Goal: Transaction & Acquisition: Purchase product/service

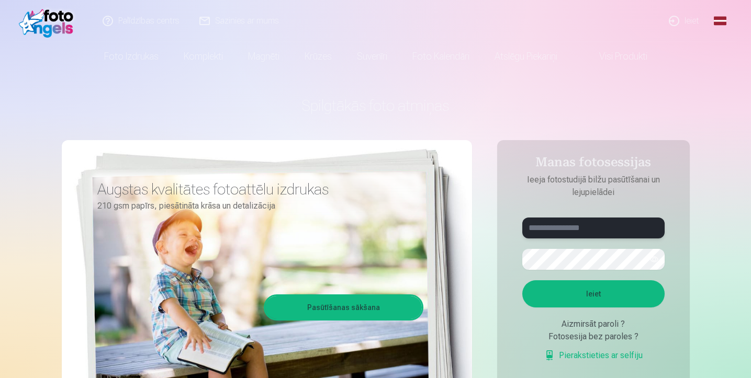
click at [561, 229] on input "text" at bounding box center [593, 228] width 142 height 21
type input "**********"
click at [654, 258] on button "button" at bounding box center [654, 259] width 20 height 20
click at [577, 300] on button "Ieiet" at bounding box center [593, 293] width 142 height 27
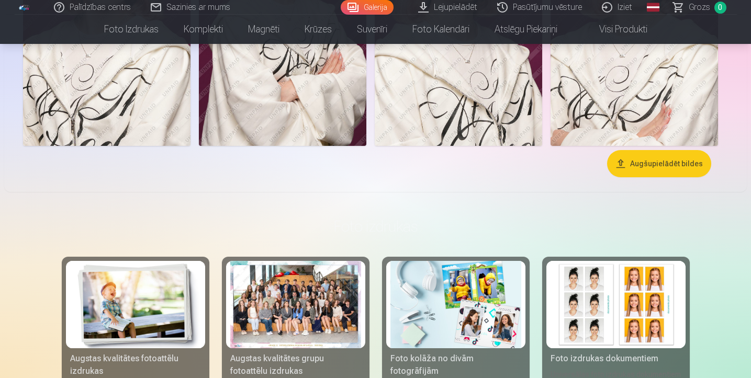
scroll to position [3332, 0]
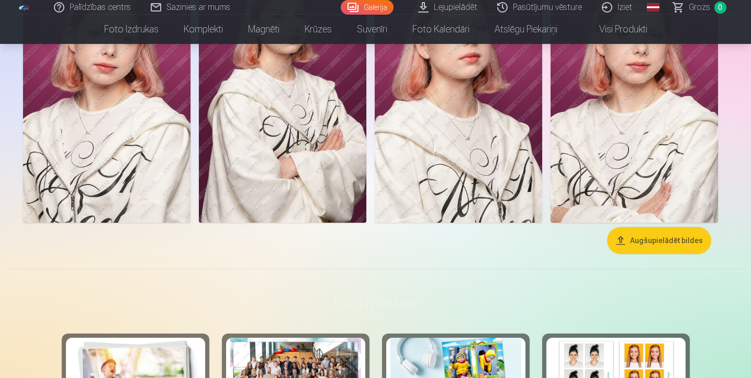
click at [633, 232] on button "Augšupielādēt bildes" at bounding box center [659, 240] width 104 height 27
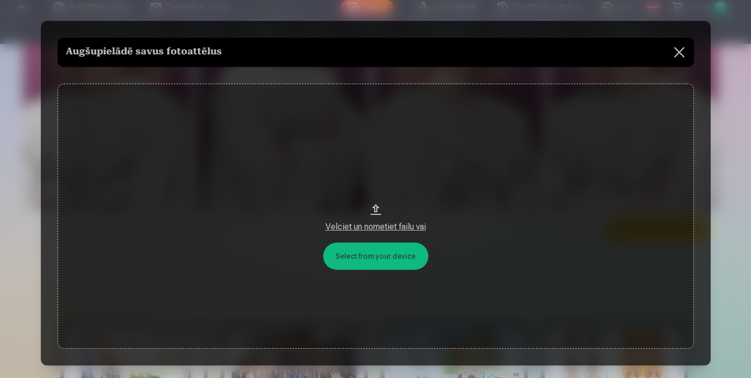
scroll to position [3343, 0]
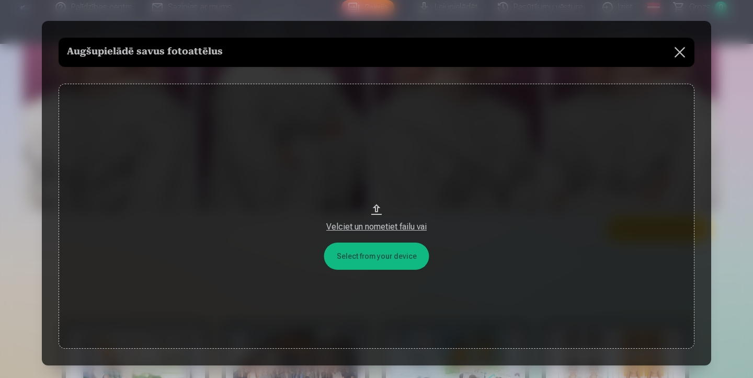
click at [684, 53] on button at bounding box center [679, 52] width 29 height 29
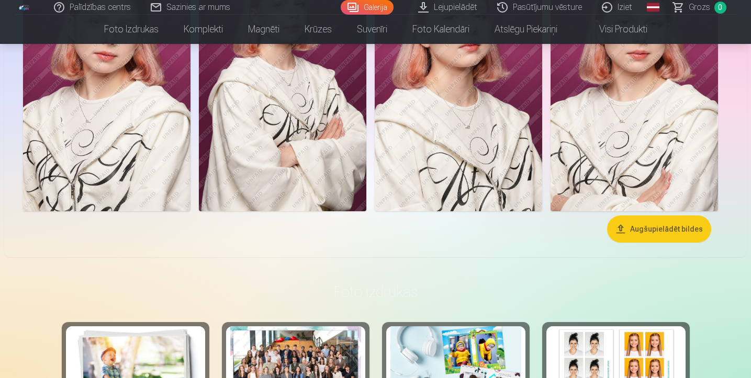
click at [655, 7] on link "Global" at bounding box center [652, 7] width 21 height 15
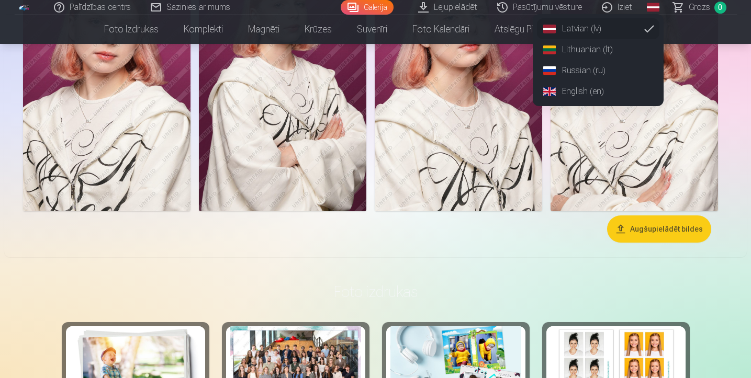
click at [585, 72] on link "Russian (ru)" at bounding box center [598, 70] width 122 height 21
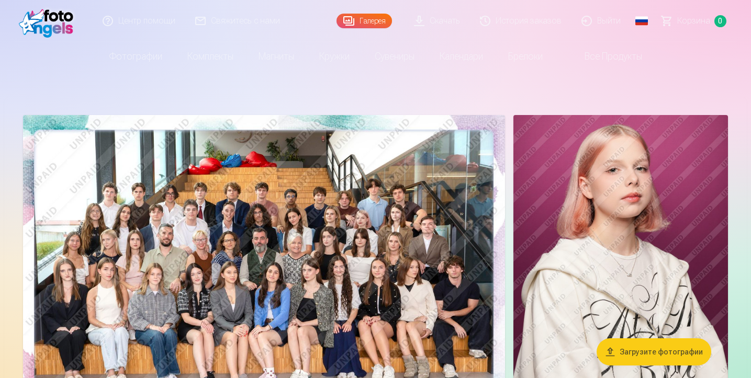
click at [370, 218] on img at bounding box center [264, 276] width 482 height 322
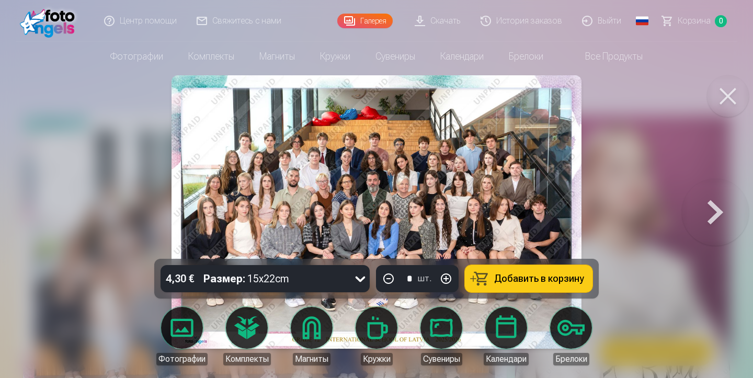
click at [284, 275] on div "Размер : 15x22cm" at bounding box center [246, 278] width 86 height 27
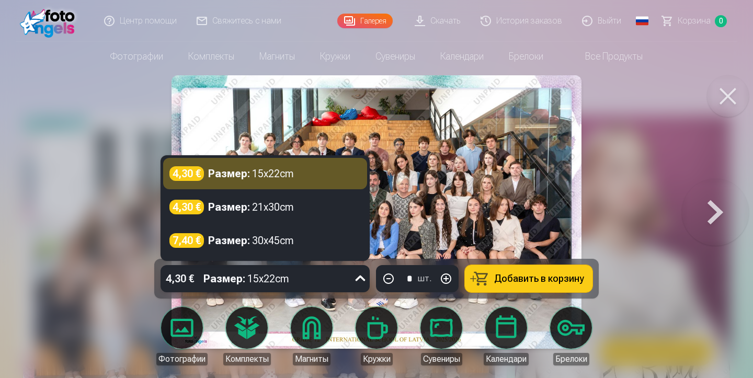
click at [299, 169] on div "4,30 € Размер : 15x22cm" at bounding box center [264, 173] width 191 height 15
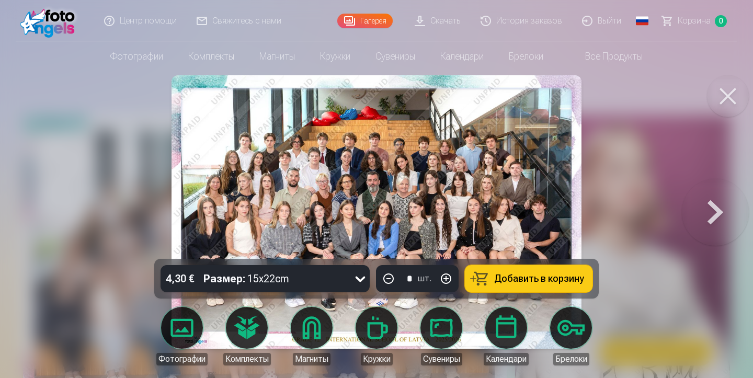
click at [494, 275] on button "Добавить в корзину" at bounding box center [529, 278] width 128 height 27
click at [719, 106] on button at bounding box center [728, 96] width 42 height 42
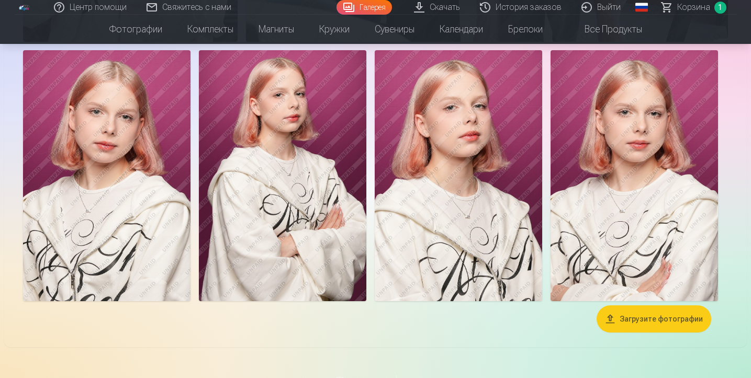
scroll to position [3257, 0]
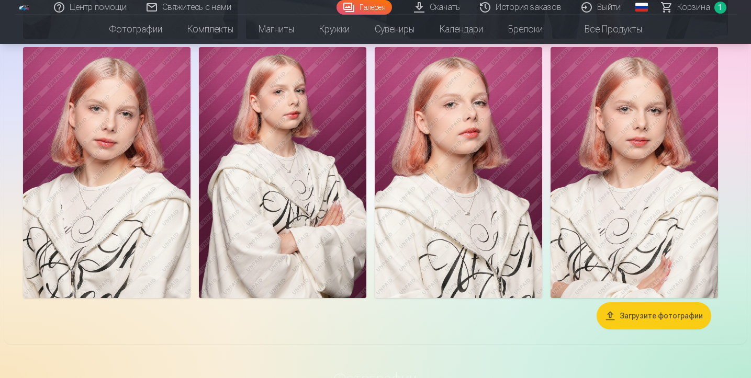
click at [109, 157] on img at bounding box center [106, 172] width 167 height 251
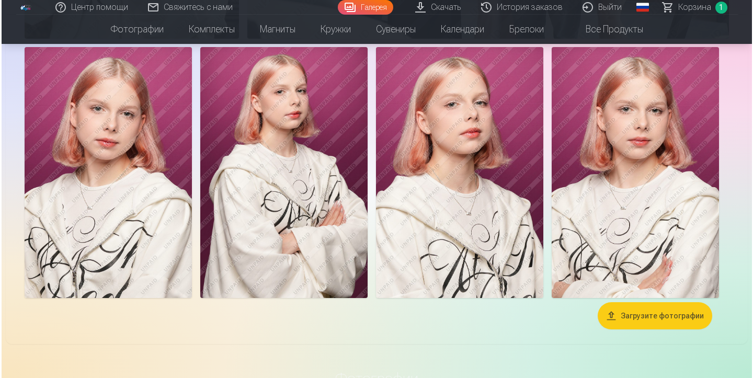
scroll to position [3267, 0]
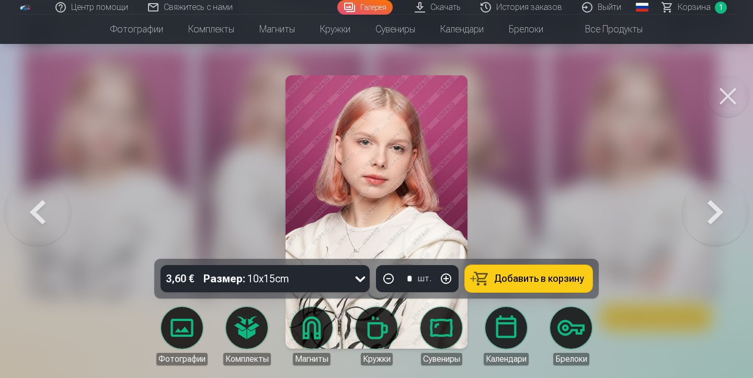
click at [743, 87] on button at bounding box center [728, 96] width 42 height 42
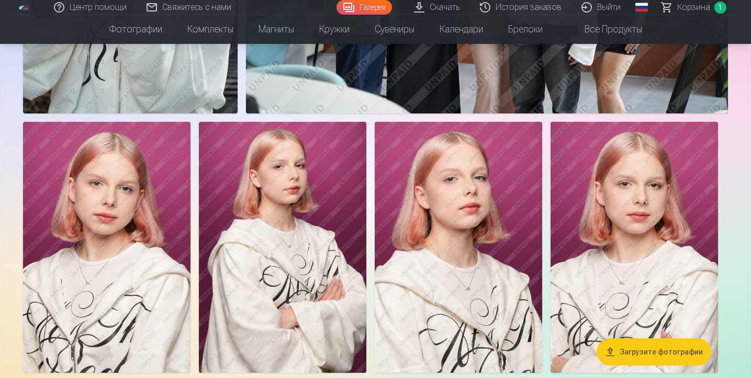
scroll to position [2947, 0]
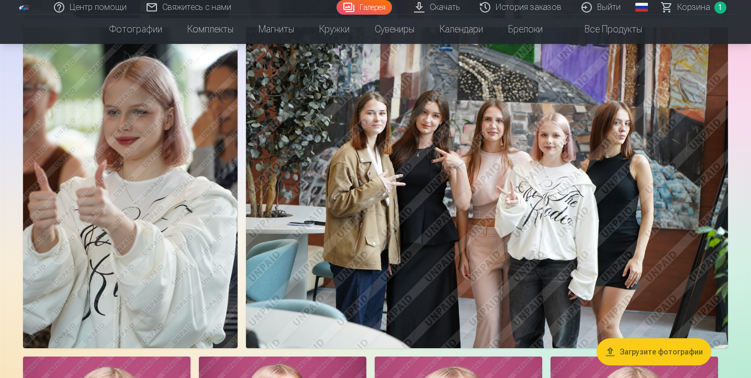
click at [147, 177] on img at bounding box center [130, 188] width 214 height 322
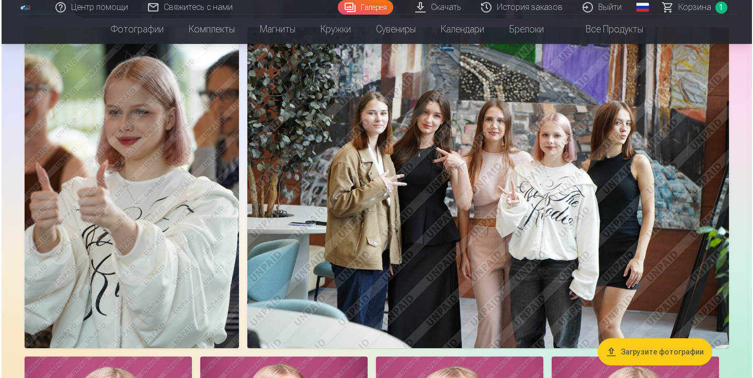
scroll to position [2956, 0]
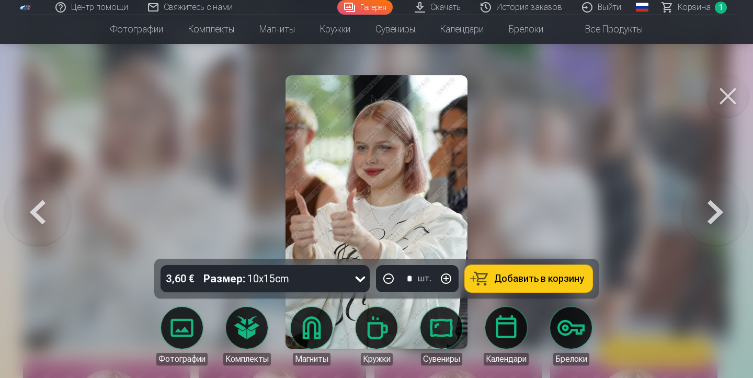
click at [736, 92] on button at bounding box center [728, 96] width 42 height 42
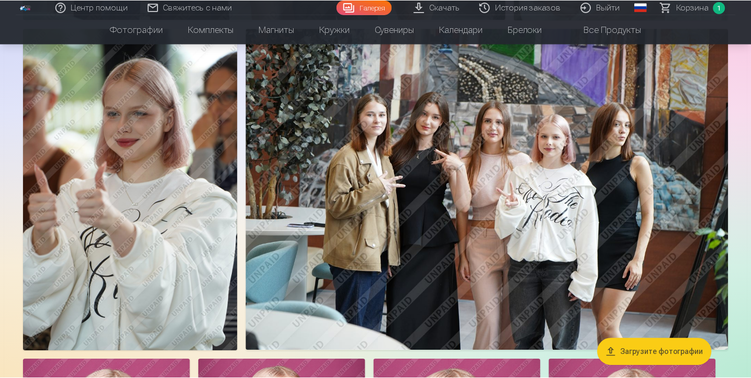
scroll to position [2947, 0]
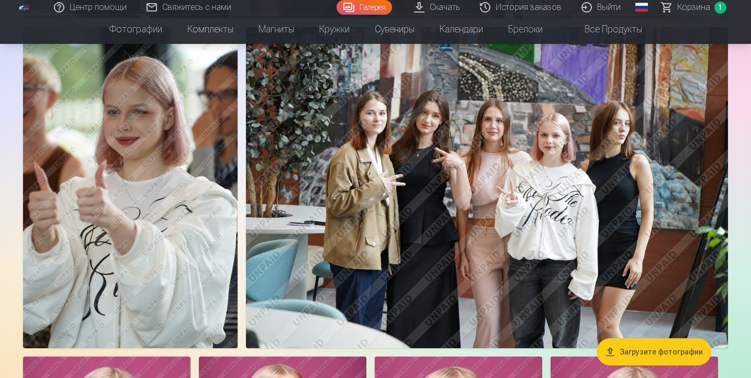
click at [564, 111] on img at bounding box center [487, 187] width 482 height 321
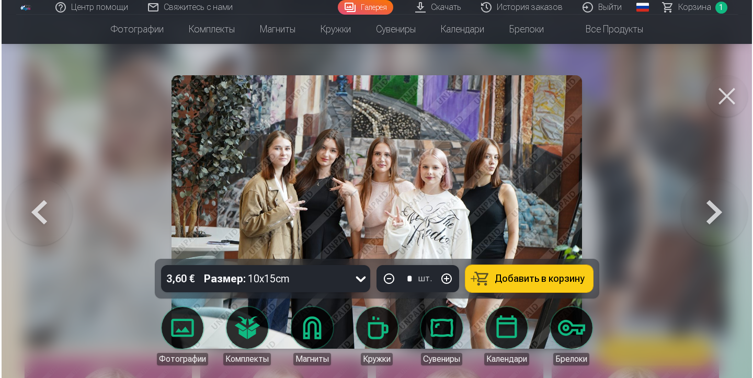
scroll to position [2956, 0]
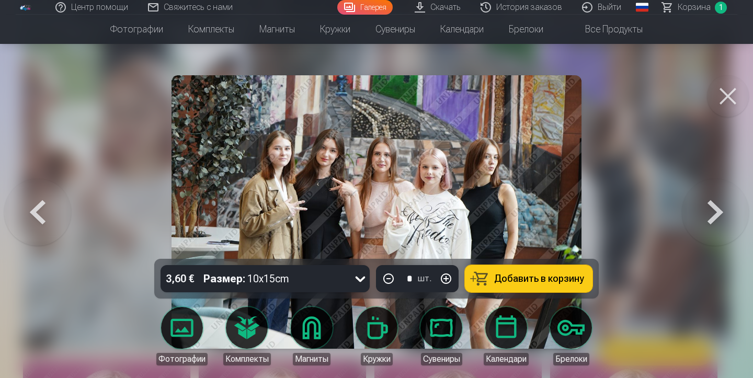
click at [712, 88] on button at bounding box center [728, 96] width 42 height 42
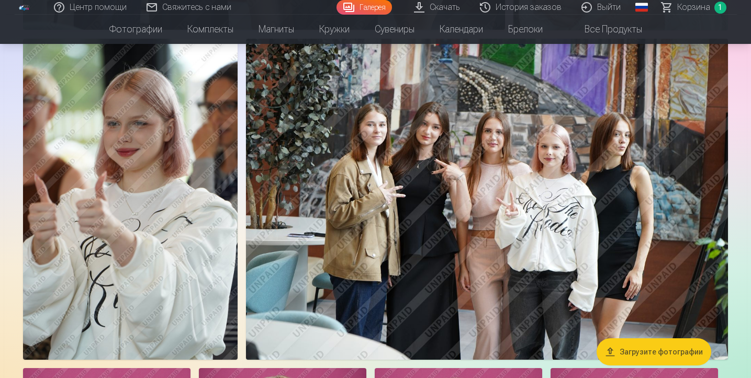
scroll to position [2932, 0]
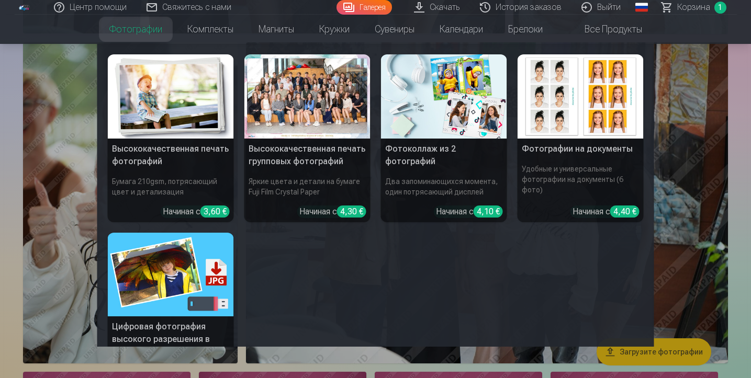
click at [9, 91] on nav "Высококачественная печать фотографий Бумага 210gsm, потрясающий цвет и детализа…" at bounding box center [375, 195] width 751 height 303
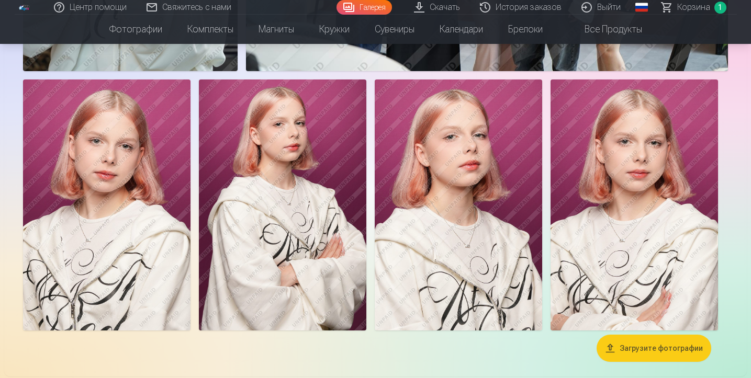
scroll to position [3229, 0]
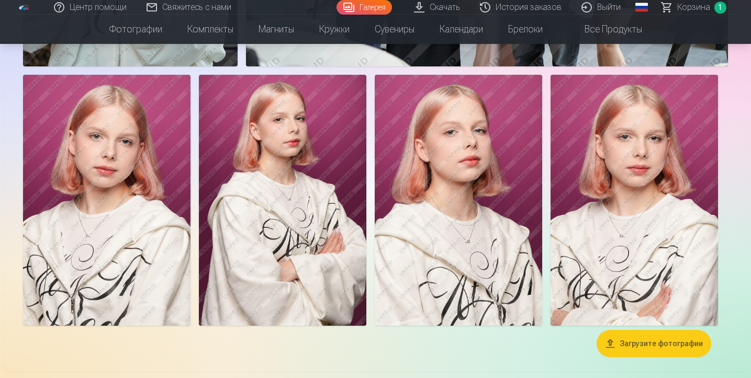
click at [685, 9] on span "Корзина" at bounding box center [693, 7] width 33 height 13
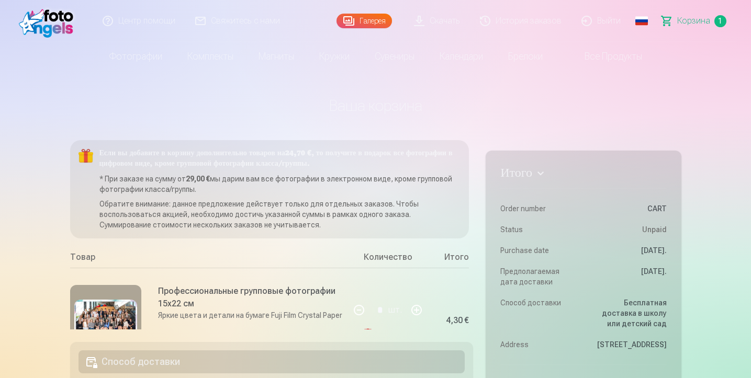
scroll to position [46, 0]
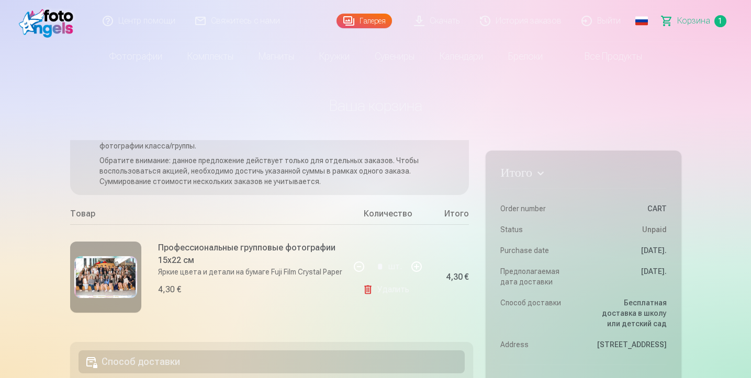
click at [387, 288] on link "Удалить" at bounding box center [387, 289] width 51 height 21
